Goal: Task Accomplishment & Management: Manage account settings

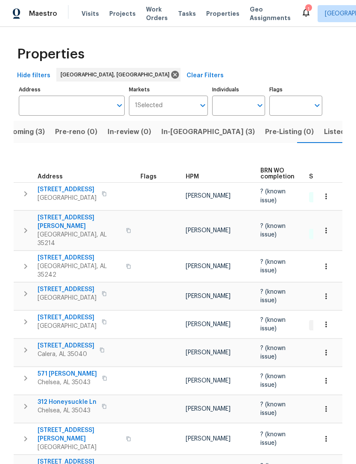
click at [180, 133] on span "In-reno (3)" at bounding box center [208, 132] width 94 height 12
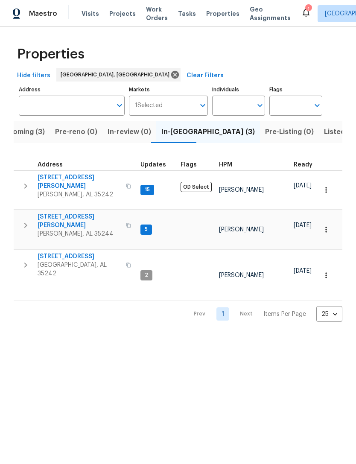
click at [82, 252] on span "5391 Harvest Ridge Ln" at bounding box center [79, 256] width 83 height 9
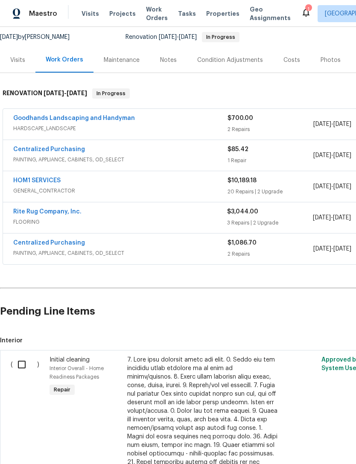
scroll to position [83, 0]
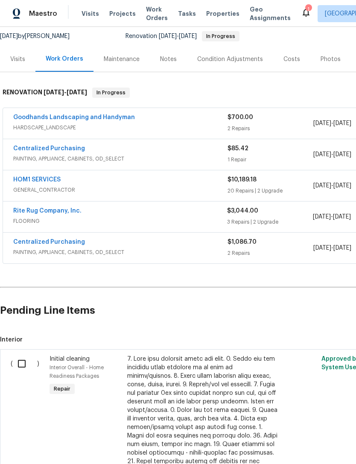
click at [23, 360] on input "checkbox" at bounding box center [25, 364] width 24 height 18
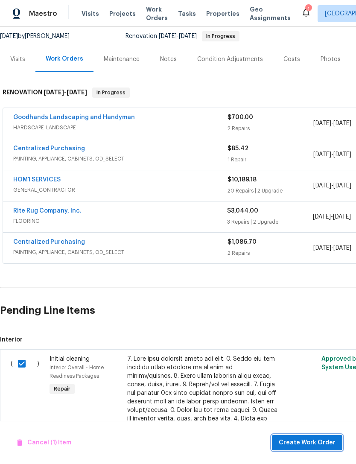
click at [307, 437] on button "Create Work Order" at bounding box center [307, 443] width 70 height 16
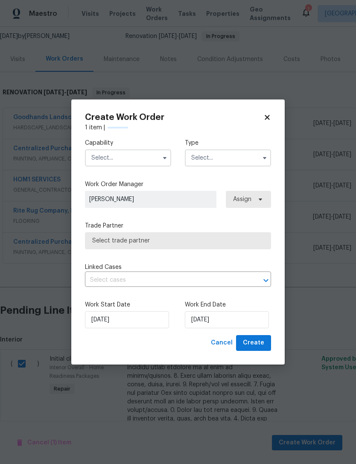
checkbox input "false"
click at [125, 160] on input "text" at bounding box center [128, 157] width 86 height 17
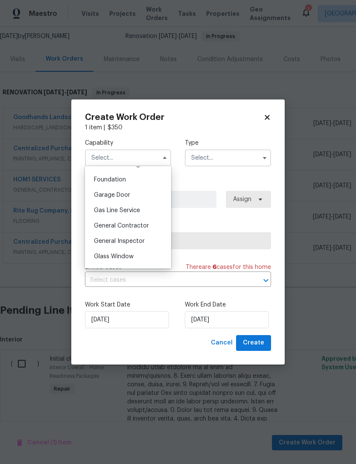
scroll to position [357, 0]
click at [141, 229] on span "General Contractor" at bounding box center [121, 227] width 55 height 6
type input "General Contractor"
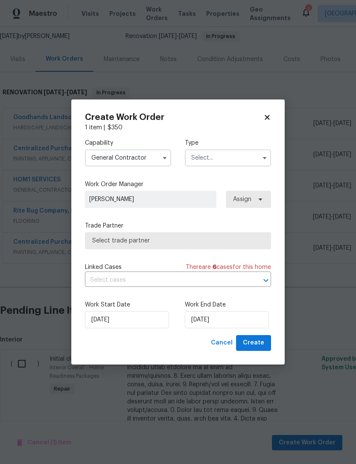
click at [231, 158] on input "text" at bounding box center [228, 157] width 86 height 17
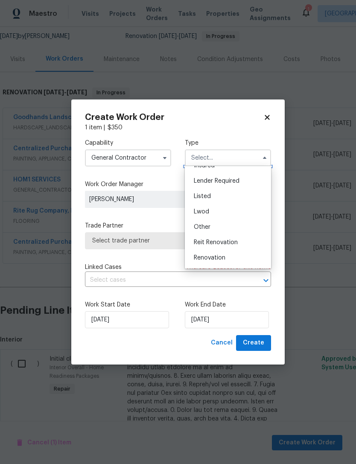
scroll to position [56, 0]
click at [222, 202] on div "Listed" at bounding box center [228, 196] width 82 height 15
type input "Listed"
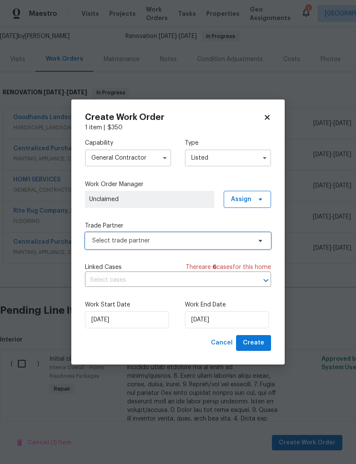
click at [160, 239] on span "Select trade partner" at bounding box center [171, 241] width 159 height 9
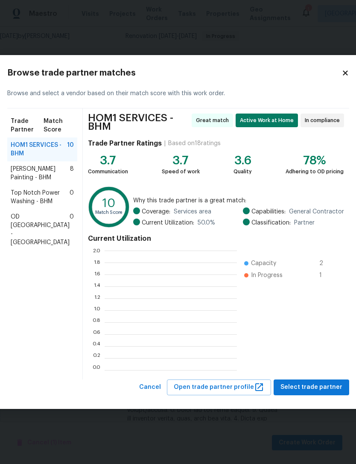
scroll to position [120, 132]
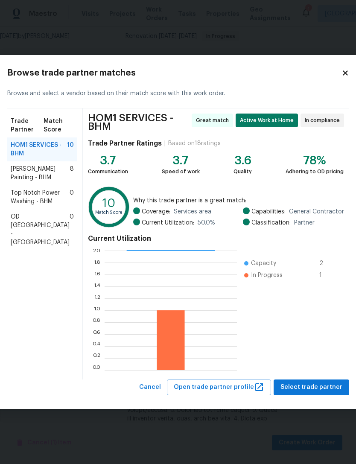
click at [342, 76] on icon at bounding box center [346, 73] width 8 height 8
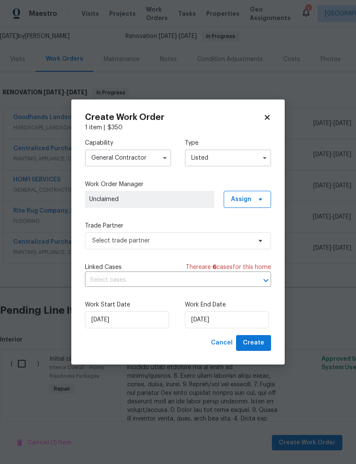
click at [264, 122] on div "Create Work Order 1 item | $ 350 Capability General [DEMOGRAPHIC_DATA] Type Lis…" at bounding box center [178, 232] width 186 height 238
click at [271, 116] on icon at bounding box center [267, 118] width 8 height 8
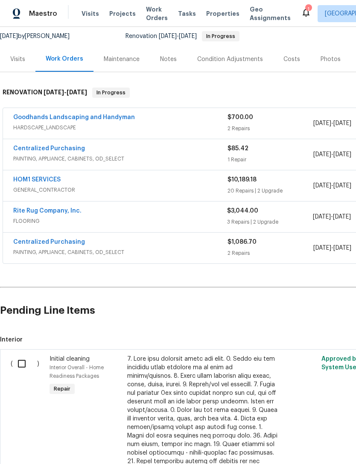
click at [82, 7] on div "Visits Projects Work Orders Tasks Properties Geo Assignments" at bounding box center [192, 13] width 220 height 17
click at [94, 11] on span "Visits" at bounding box center [91, 13] width 18 height 9
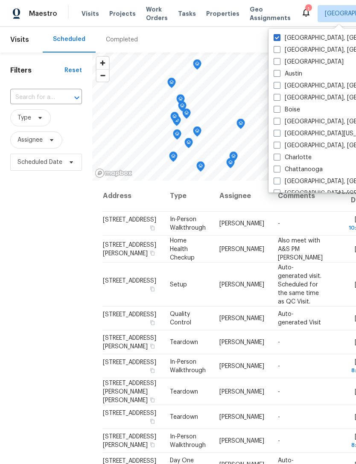
click at [275, 99] on span at bounding box center [277, 97] width 7 height 7
click at [275, 99] on input "[GEOGRAPHIC_DATA], [GEOGRAPHIC_DATA]" at bounding box center [277, 97] width 6 height 6
checkbox input "true"
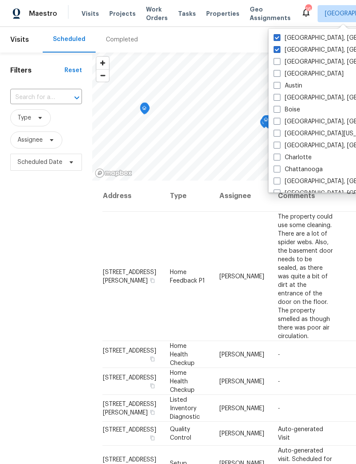
click at [274, 51] on span at bounding box center [277, 49] width 7 height 7
click at [274, 51] on input "[GEOGRAPHIC_DATA], [GEOGRAPHIC_DATA]" at bounding box center [277, 49] width 6 height 6
checkbox input "false"
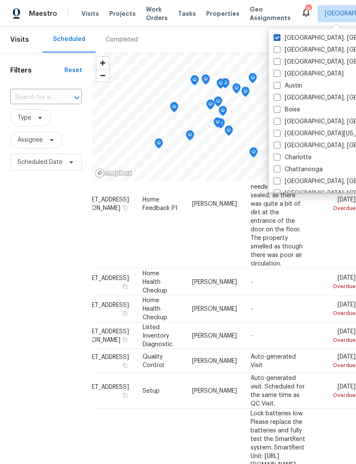
scroll to position [73, 74]
click at [0, 0] on icon at bounding box center [0, 0] width 0 height 0
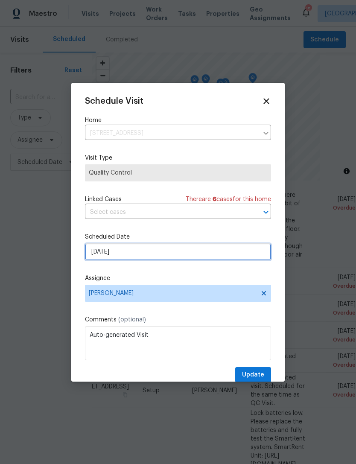
click at [206, 246] on input "[DATE]" at bounding box center [178, 251] width 186 height 17
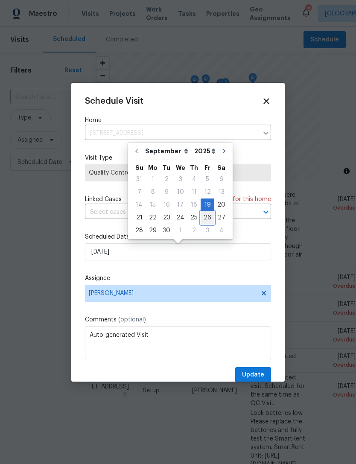
click at [202, 215] on div "26" at bounding box center [208, 218] width 14 height 12
type input "[DATE]"
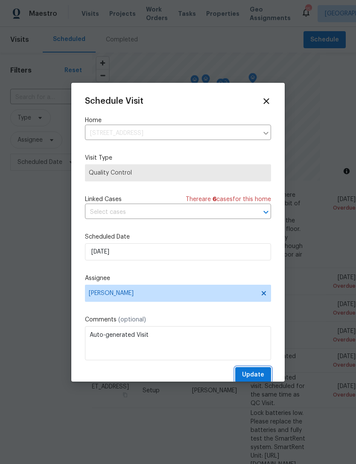
click at [257, 372] on span "Update" at bounding box center [253, 375] width 22 height 11
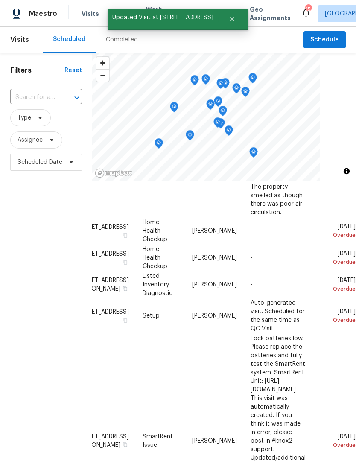
scroll to position [123, 74]
click at [0, 0] on span at bounding box center [0, 0] width 0 height 0
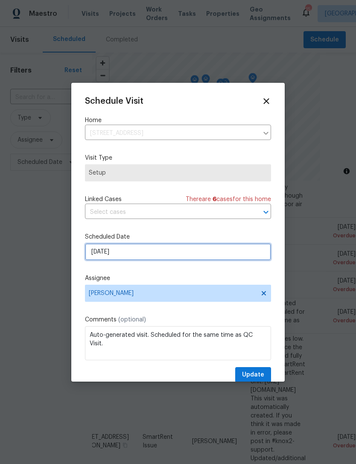
click at [220, 256] on input "[DATE]" at bounding box center [178, 251] width 186 height 17
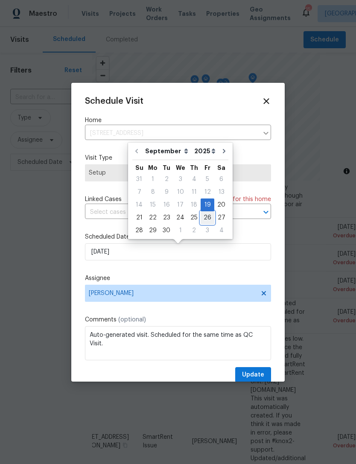
click at [204, 215] on div "26" at bounding box center [208, 218] width 14 height 12
type input "[DATE]"
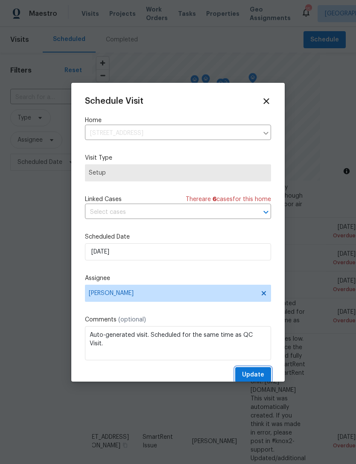
click at [261, 376] on span "Update" at bounding box center [253, 375] width 22 height 11
